Goal: Task Accomplishment & Management: Complete application form

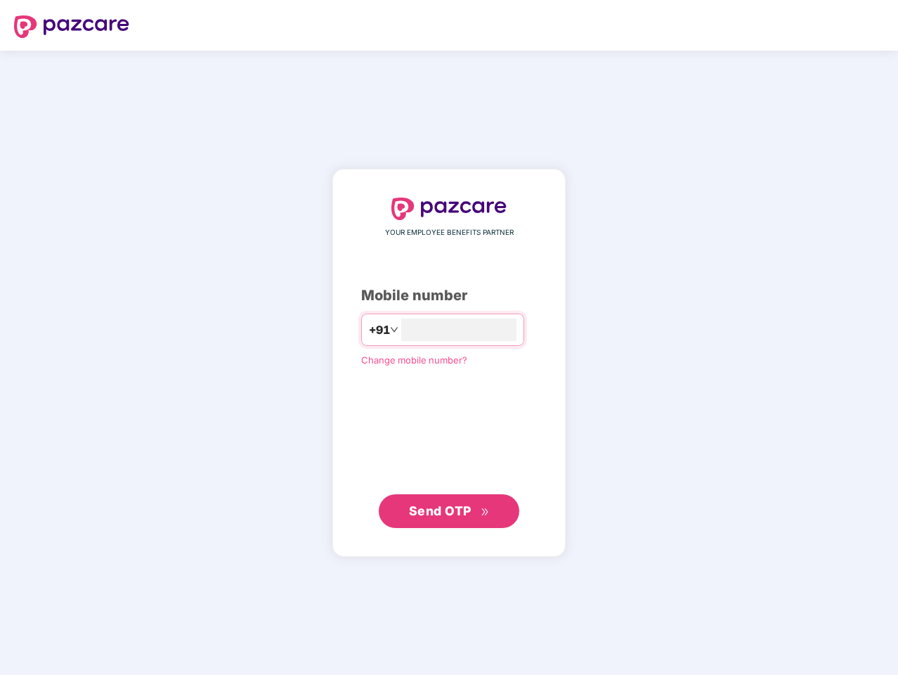
click at [449, 337] on input "number" at bounding box center [458, 329] width 115 height 22
click at [72, 27] on img at bounding box center [71, 26] width 115 height 22
click at [369, 330] on span "+91" at bounding box center [379, 330] width 21 height 18
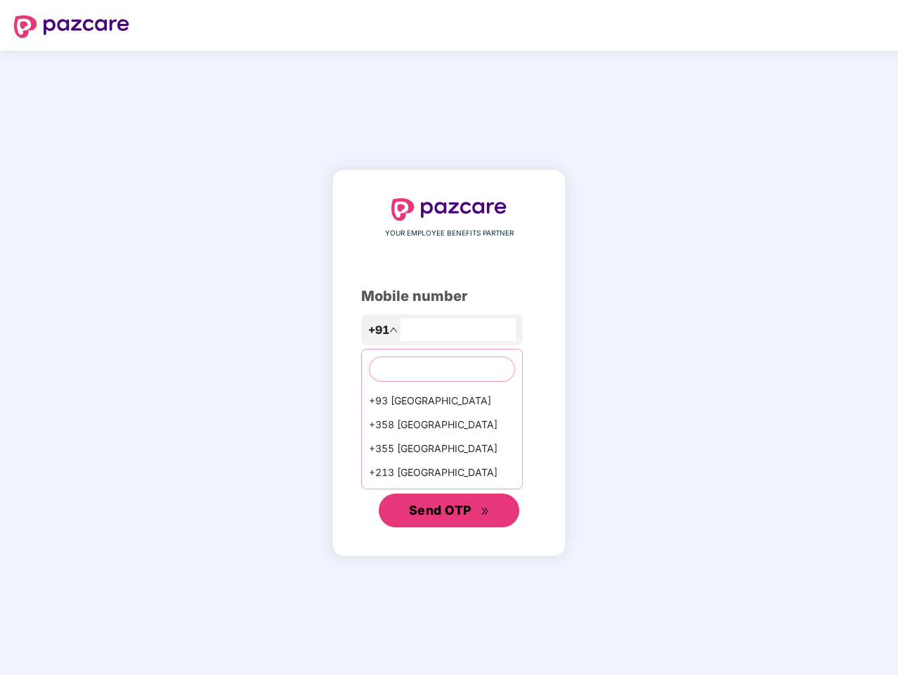
click at [449, 511] on span "Send OTP" at bounding box center [440, 510] width 63 height 15
